Goal: Task Accomplishment & Management: Use online tool/utility

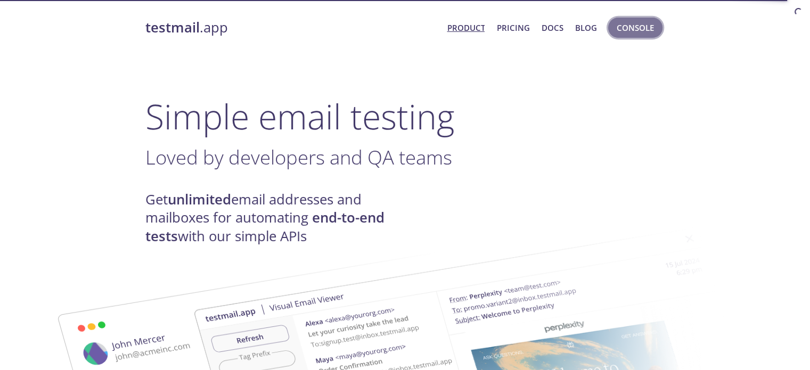
click at [647, 28] on span "Console" at bounding box center [635, 28] width 37 height 14
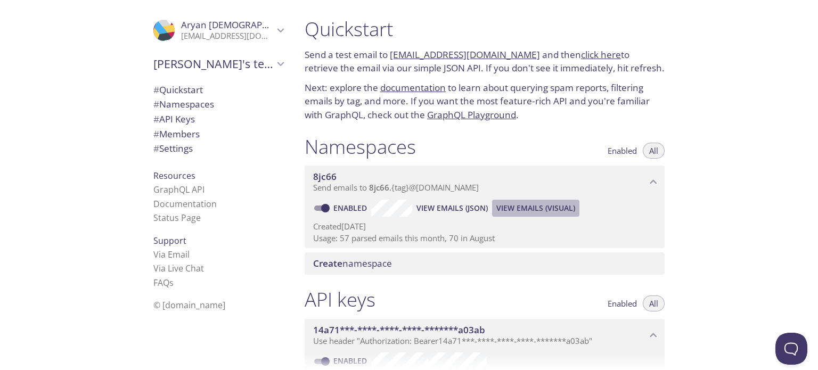
click at [569, 202] on span "View Emails (Visual)" at bounding box center [535, 208] width 79 height 13
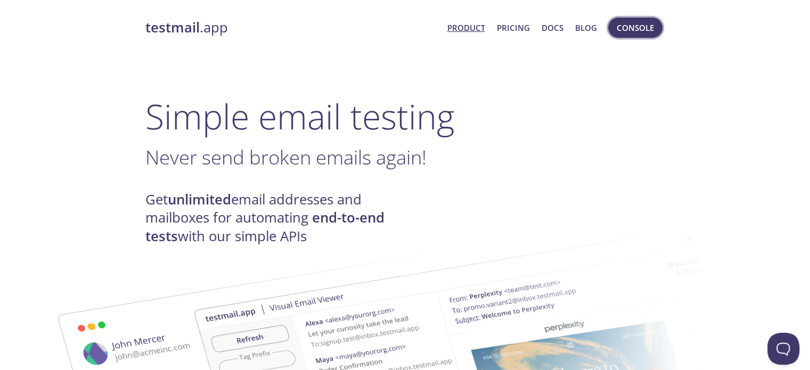
click at [640, 21] on span "Console" at bounding box center [635, 28] width 37 height 14
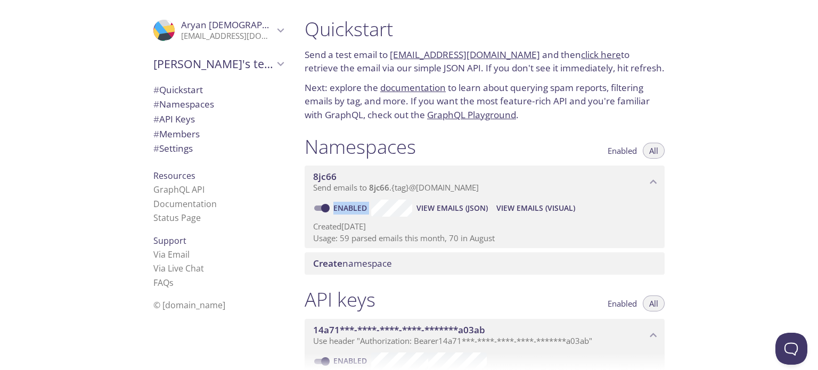
drag, startPoint x: 577, startPoint y: 187, endPoint x: 577, endPoint y: 181, distance: 6.4
click at [577, 181] on div "8jc66 Send emails to 8jc66 . {tag} @[DOMAIN_NAME] Enabled View Emails (JSON) Vi…" at bounding box center [485, 207] width 360 height 83
click at [566, 202] on span "View Emails (Visual)" at bounding box center [535, 208] width 79 height 13
